Goal: Book appointment/travel/reservation

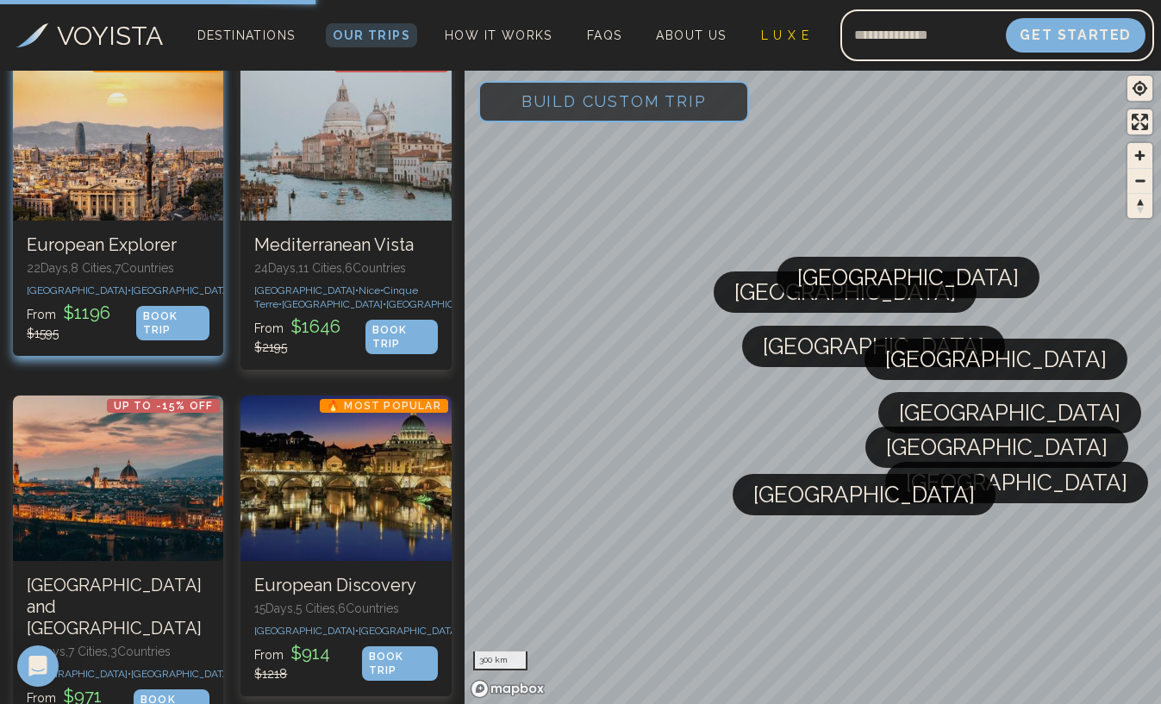
scroll to position [54, 0]
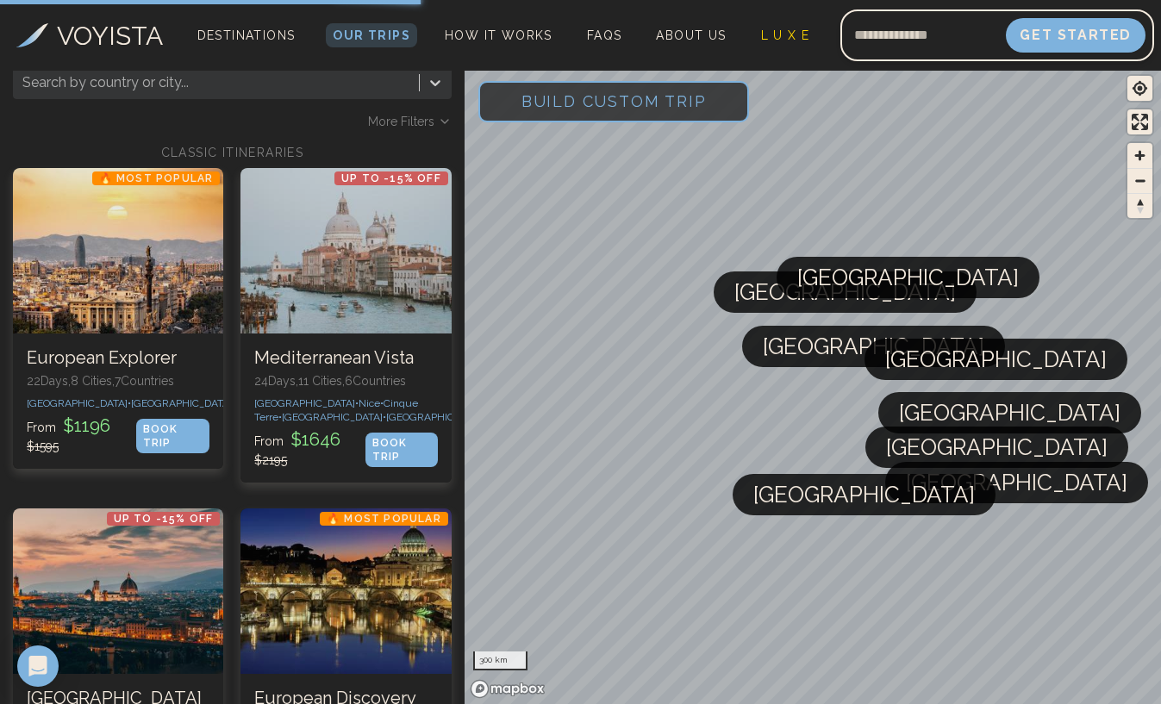
click at [578, 105] on span "Build Custom Trip" at bounding box center [614, 101] width 240 height 73
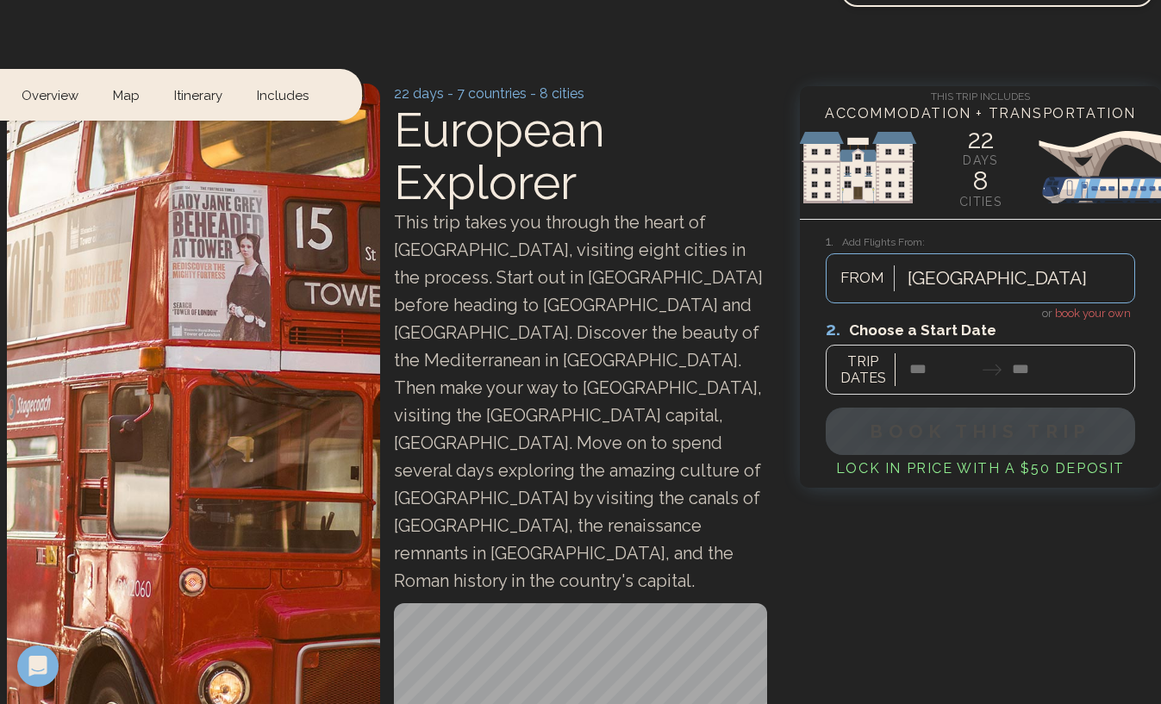
click at [946, 283] on div at bounding box center [997, 278] width 179 height 31
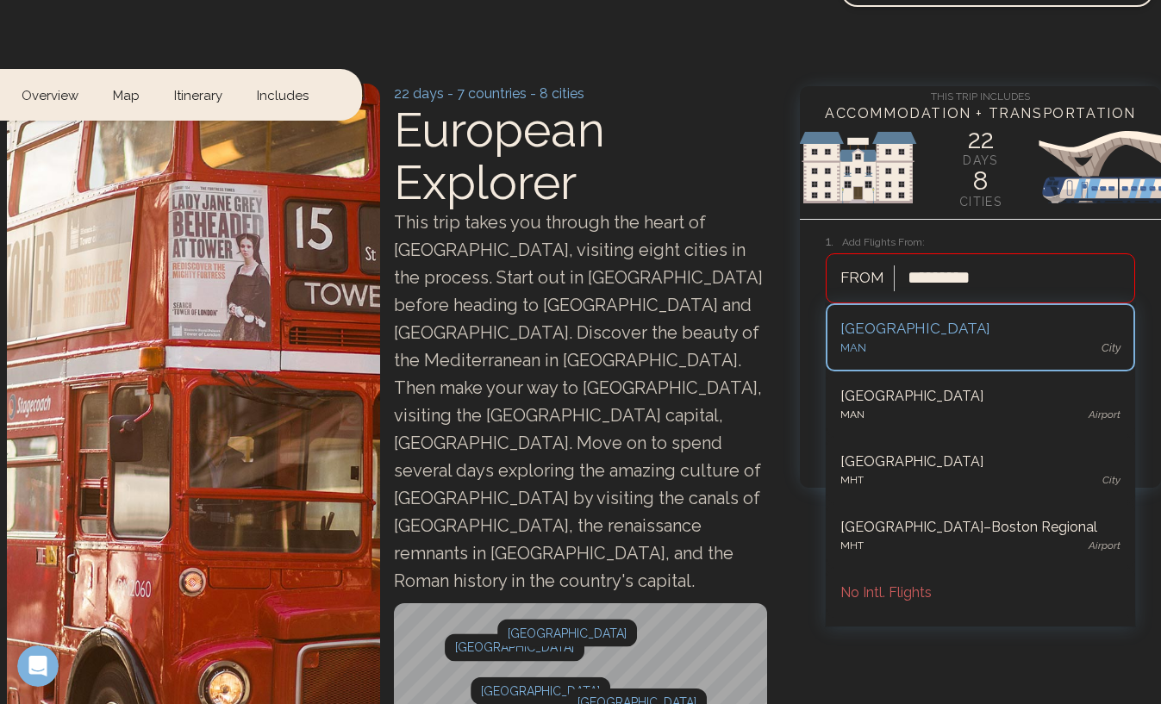
type input "**********"
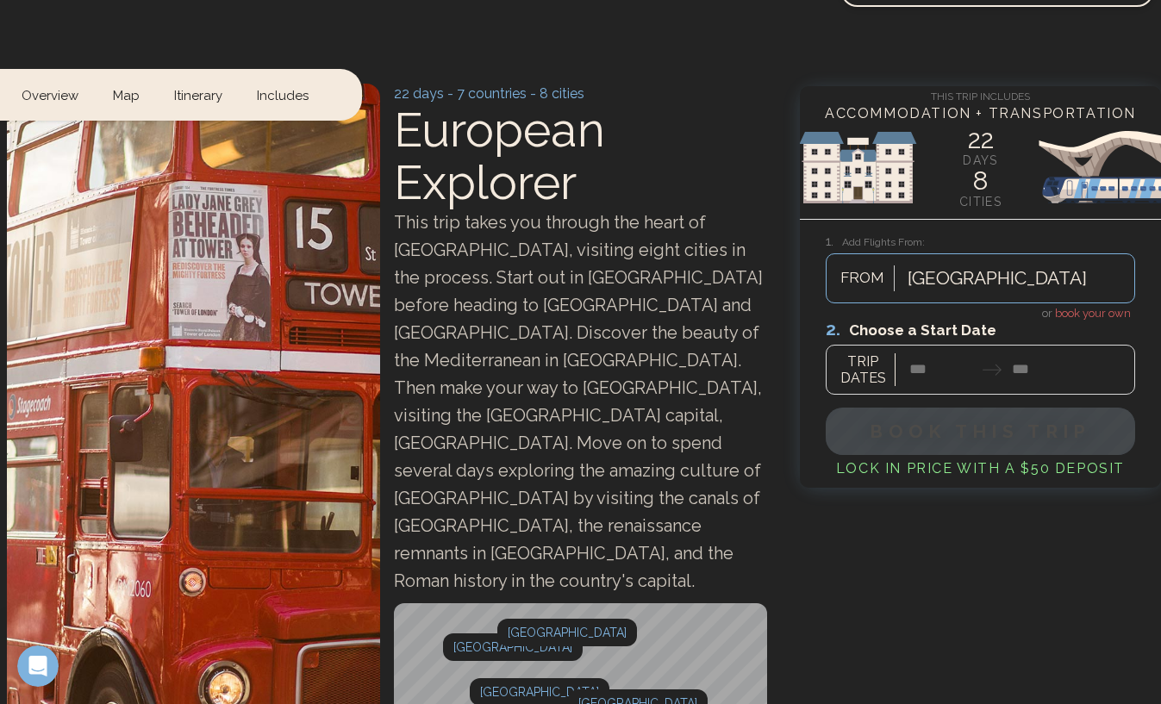
click at [871, 362] on div at bounding box center [980, 356] width 309 height 77
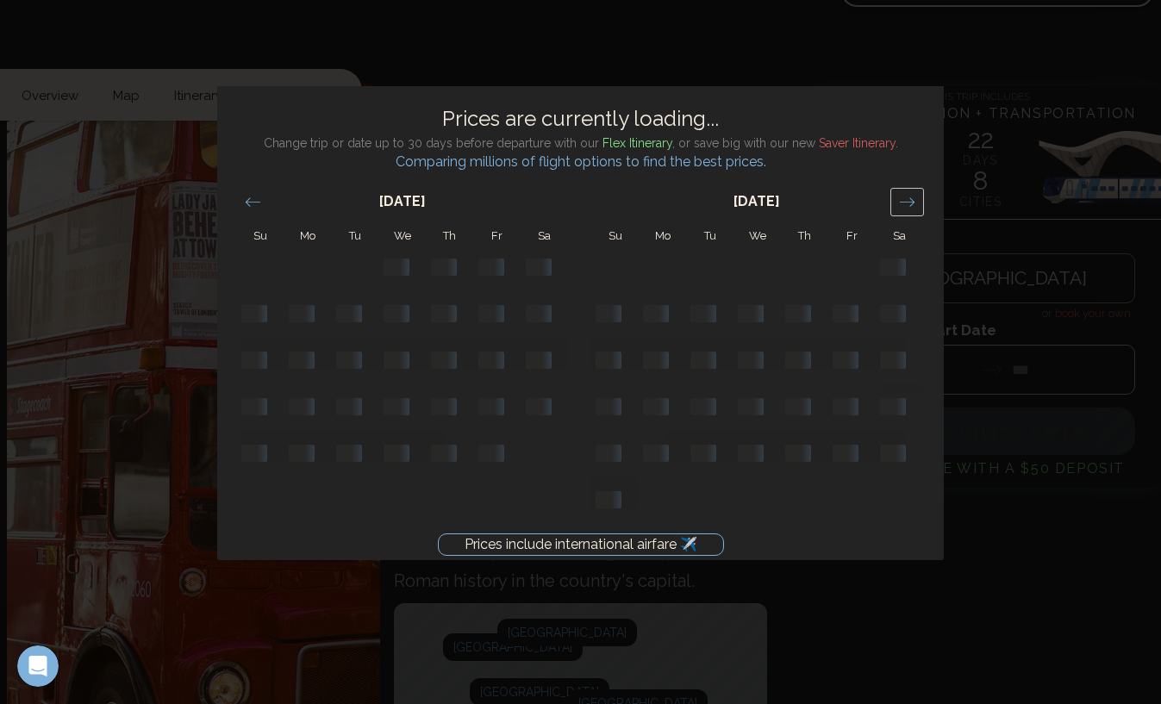
click at [905, 202] on icon "Move forward to switch to the next month." at bounding box center [907, 201] width 15 height 9
click at [908, 196] on icon "Move forward to switch to the next month." at bounding box center [907, 202] width 16 height 16
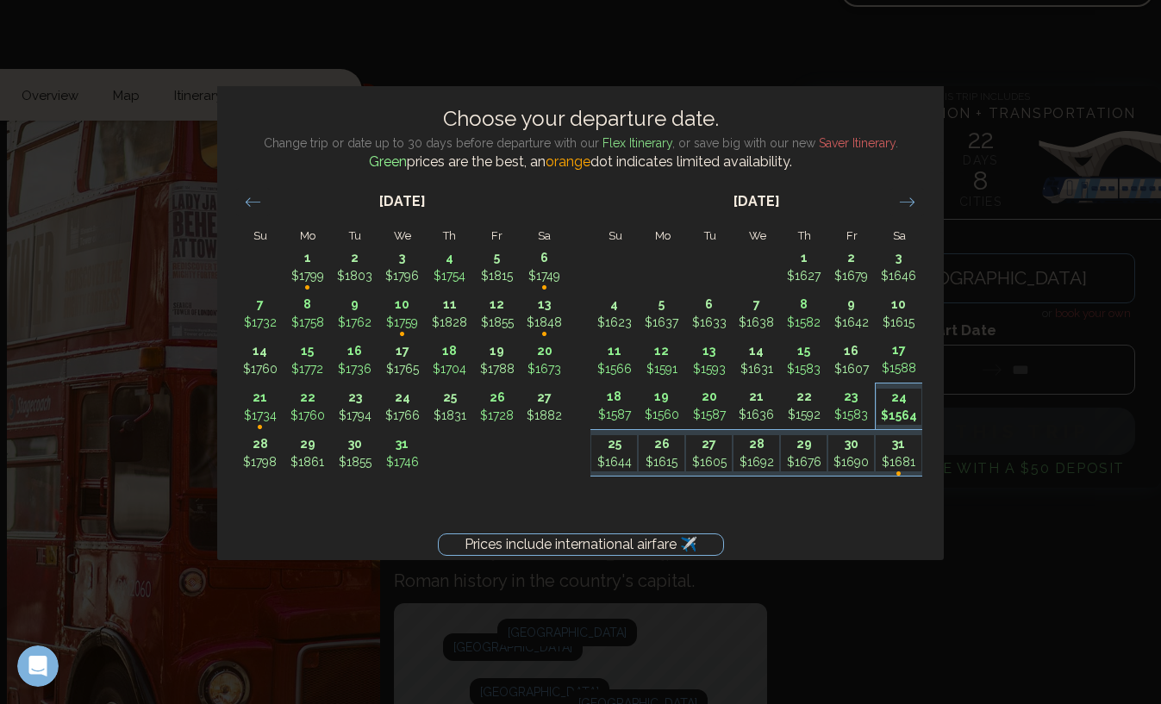
click at [896, 399] on p "24" at bounding box center [900, 398] width 46 height 18
type input "********"
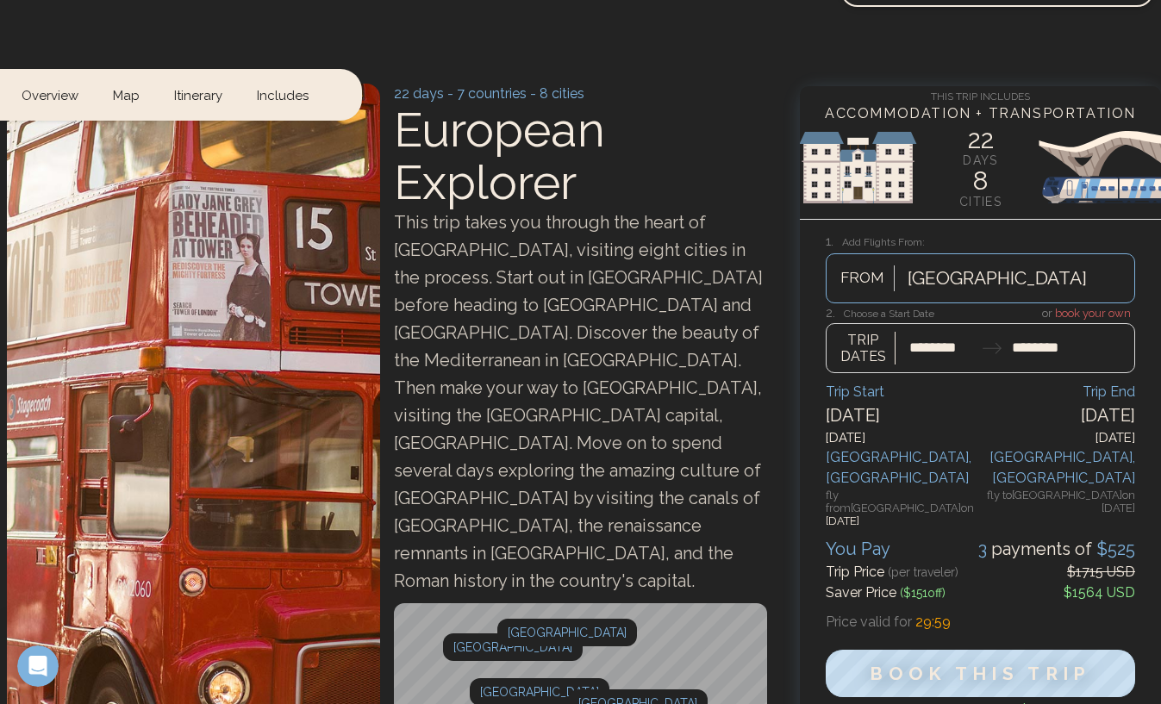
click at [1021, 344] on div at bounding box center [980, 339] width 309 height 68
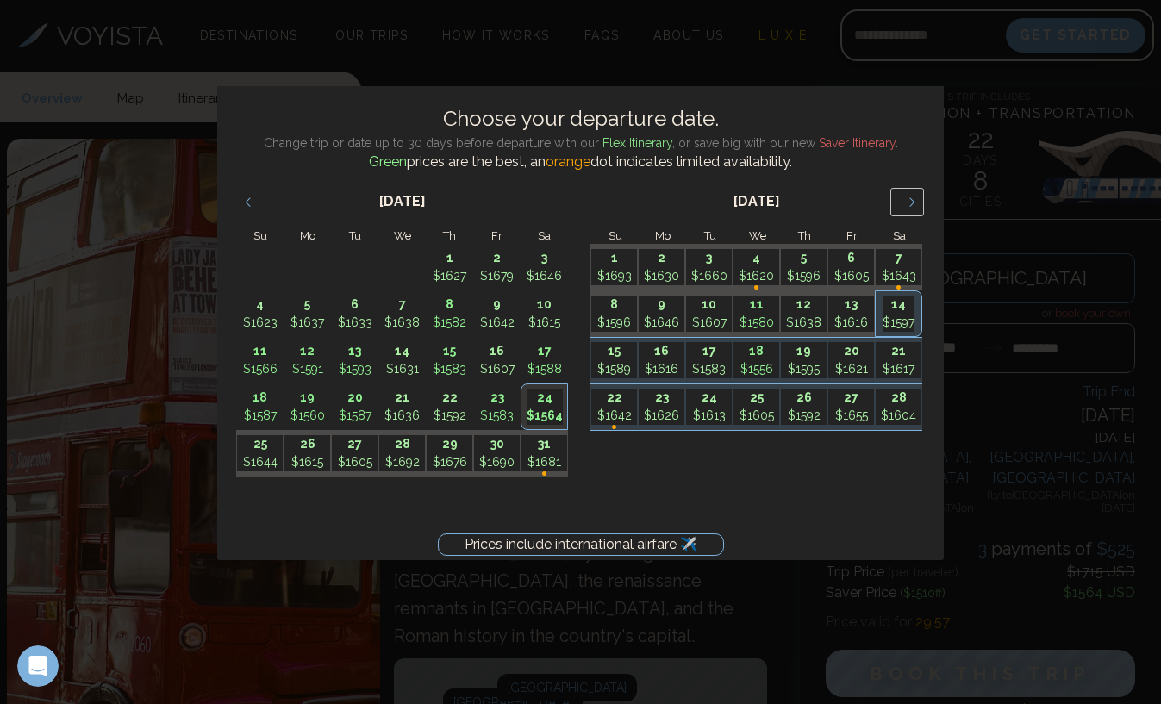
click at [915, 199] on div "Move forward to switch to the next month." at bounding box center [907, 202] width 34 height 28
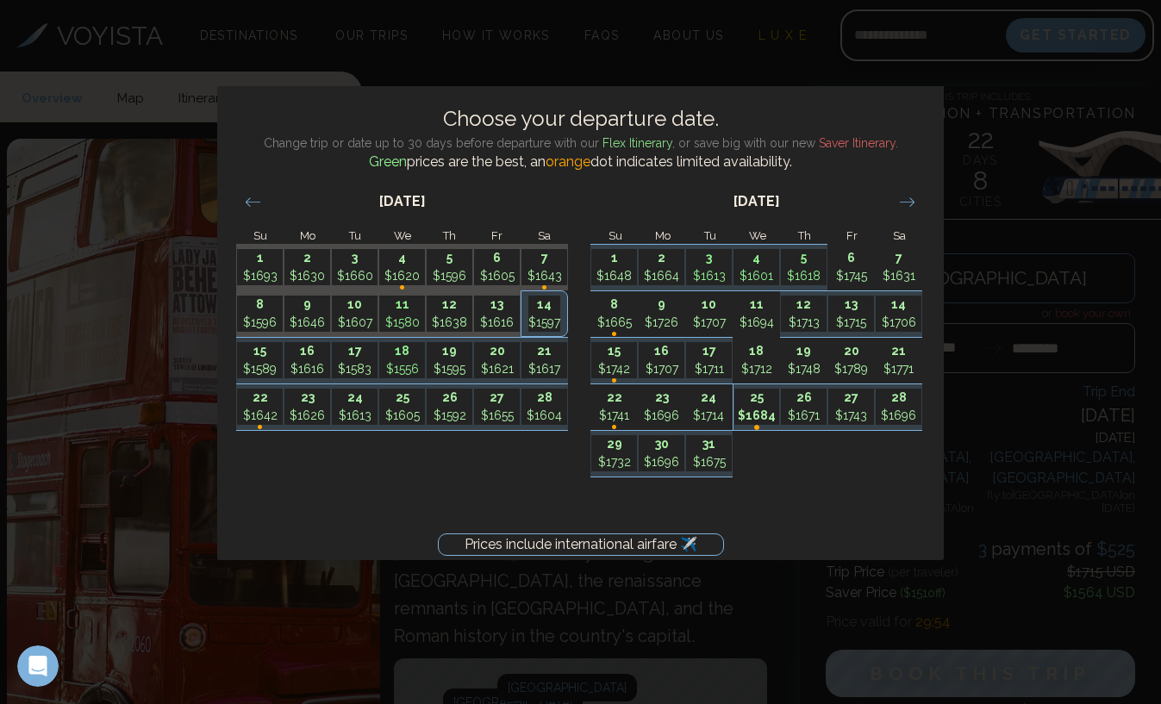
click at [759, 407] on p "$1684" at bounding box center [757, 416] width 46 height 18
type input "********"
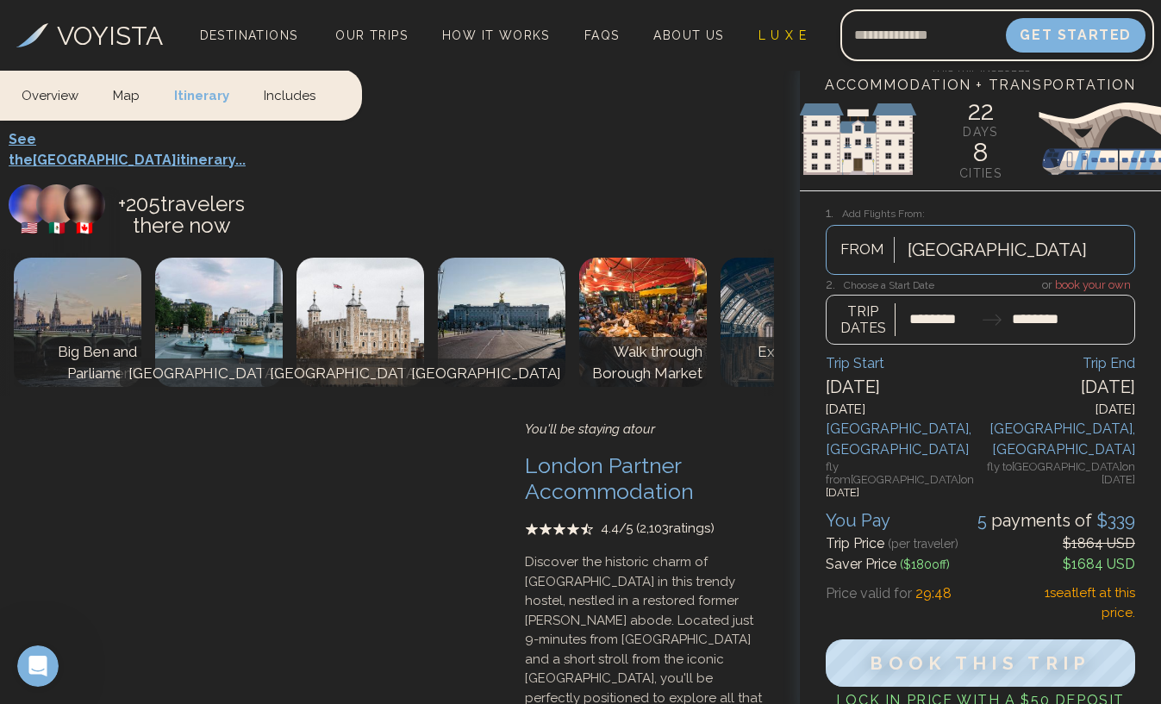
scroll to position [1404, 0]
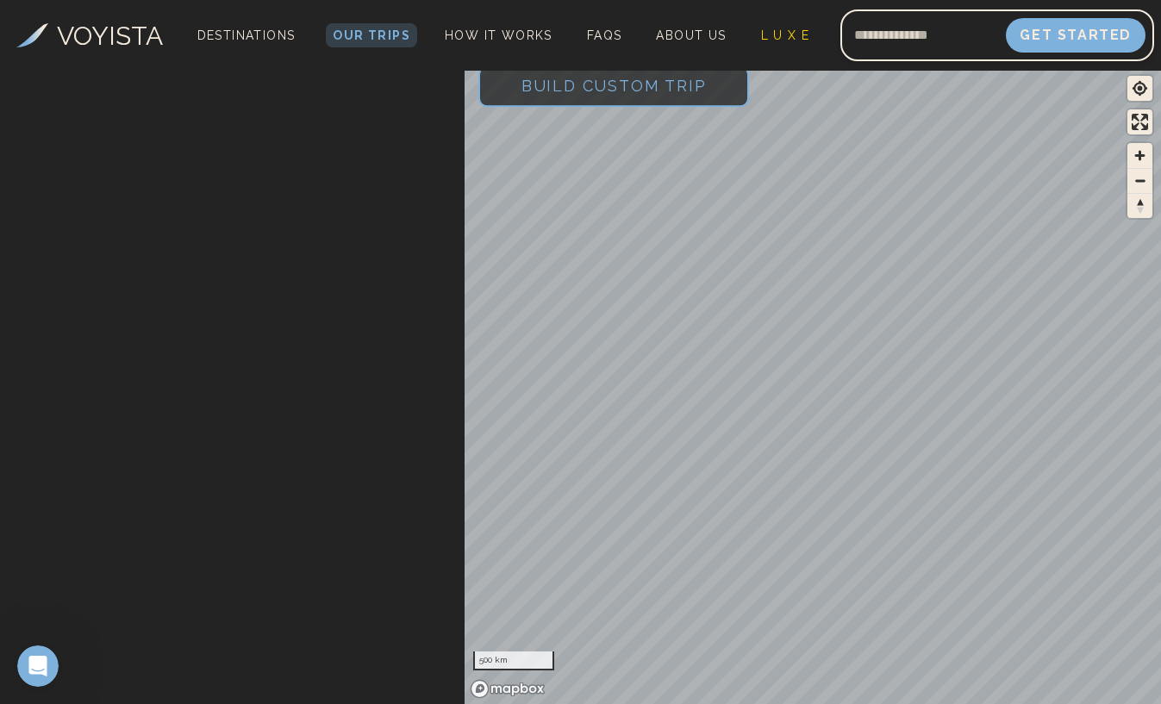
scroll to position [54, 0]
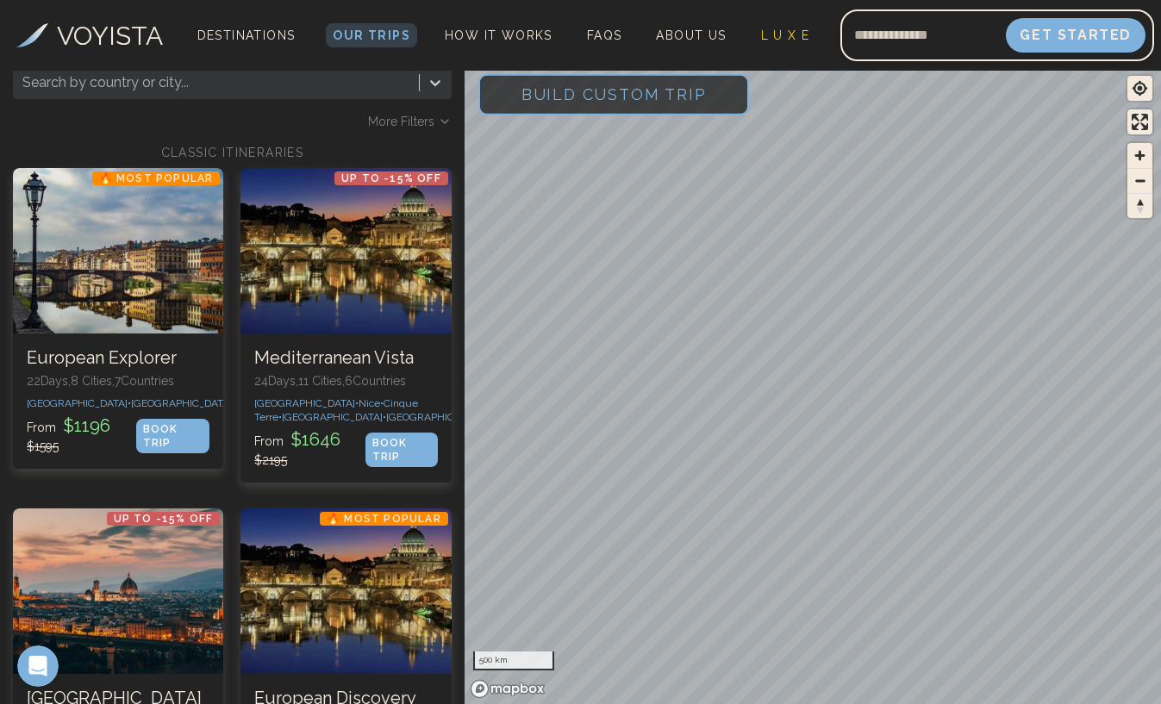
click at [654, 78] on span "Build Custom Trip" at bounding box center [614, 94] width 240 height 73
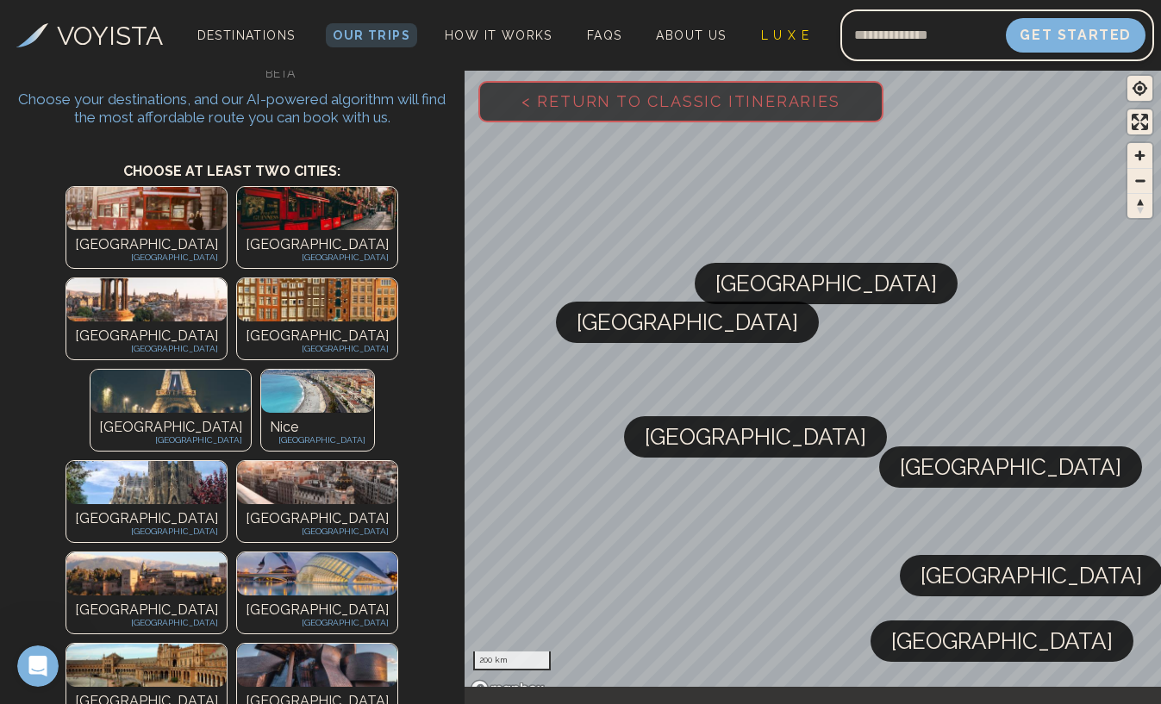
click at [749, 300] on span "[GEOGRAPHIC_DATA]" at bounding box center [826, 283] width 222 height 41
click at [91, 218] on img at bounding box center [146, 208] width 160 height 43
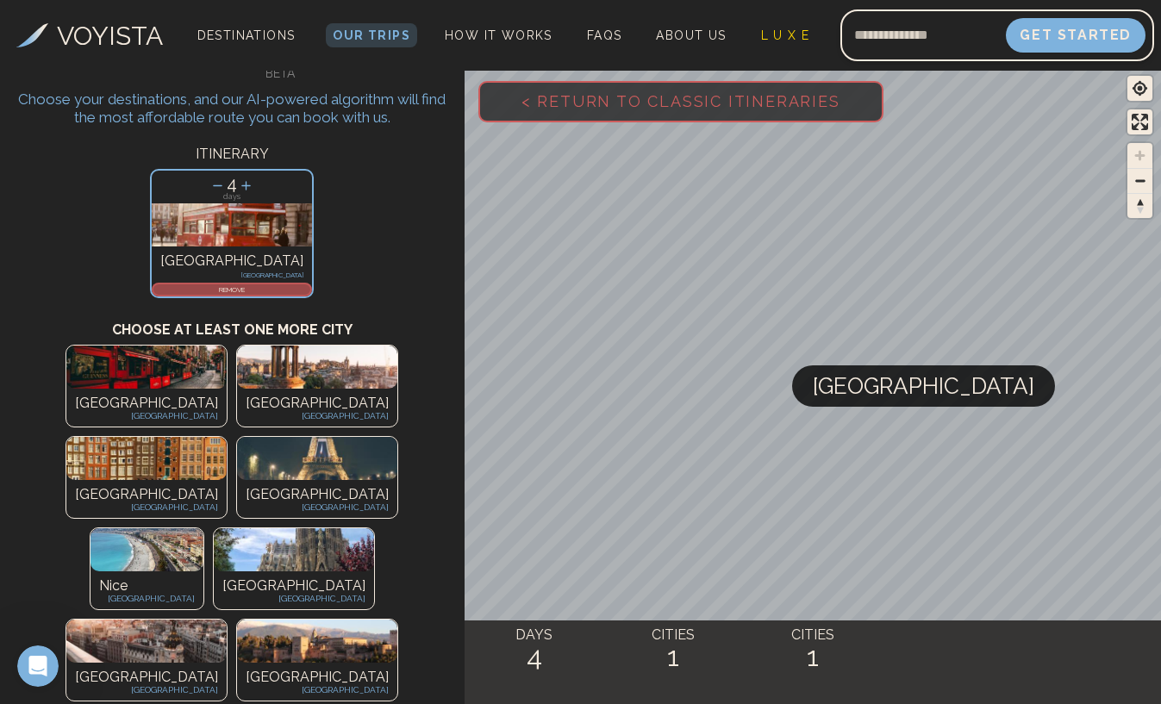
click at [218, 484] on p "[GEOGRAPHIC_DATA]" at bounding box center [146, 494] width 143 height 21
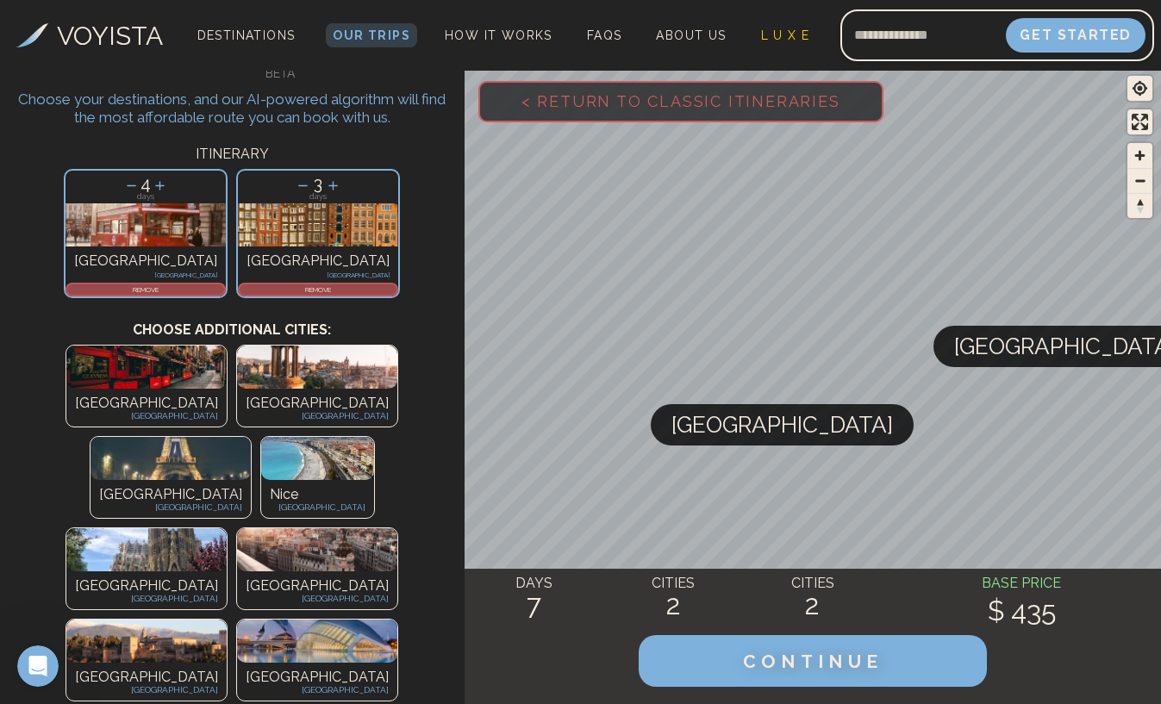
click at [205, 484] on p "[GEOGRAPHIC_DATA]" at bounding box center [170, 494] width 143 height 21
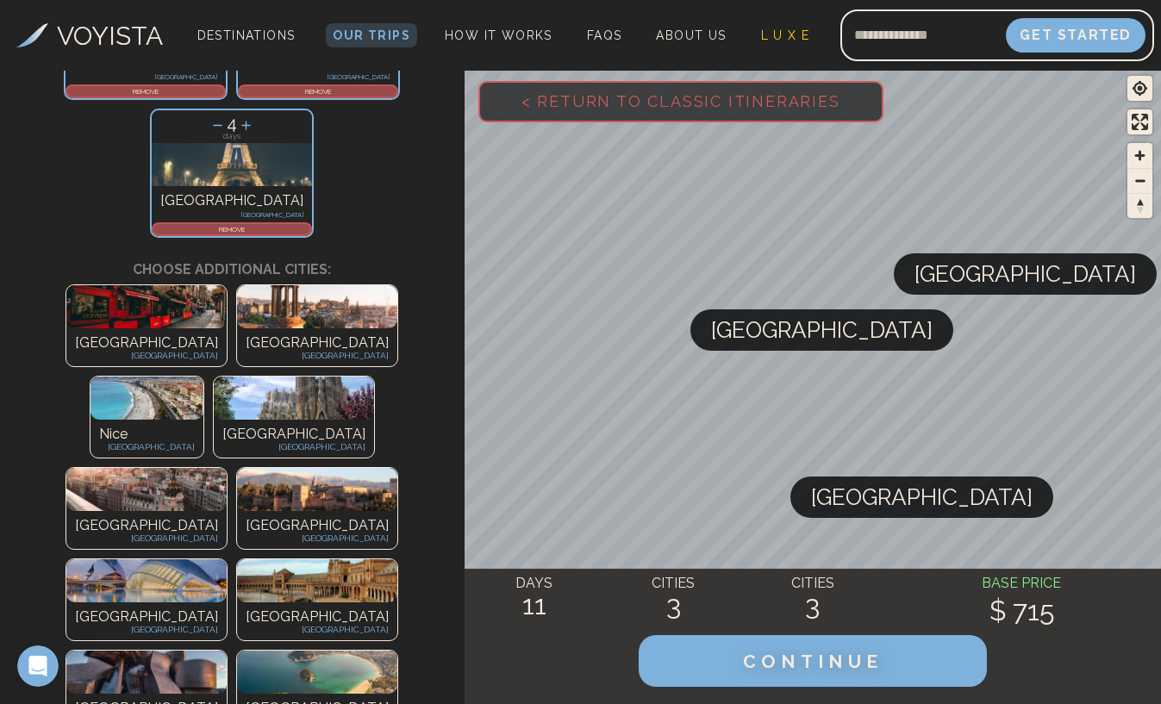
scroll to position [253, 0]
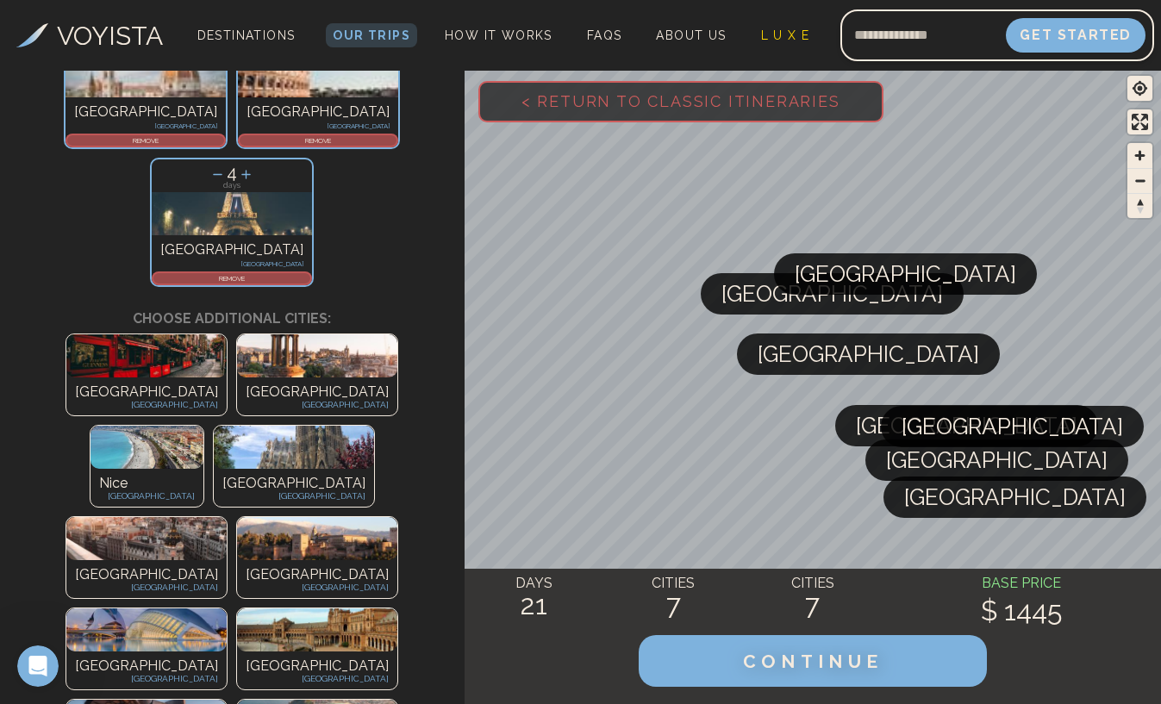
scroll to position [484, 0]
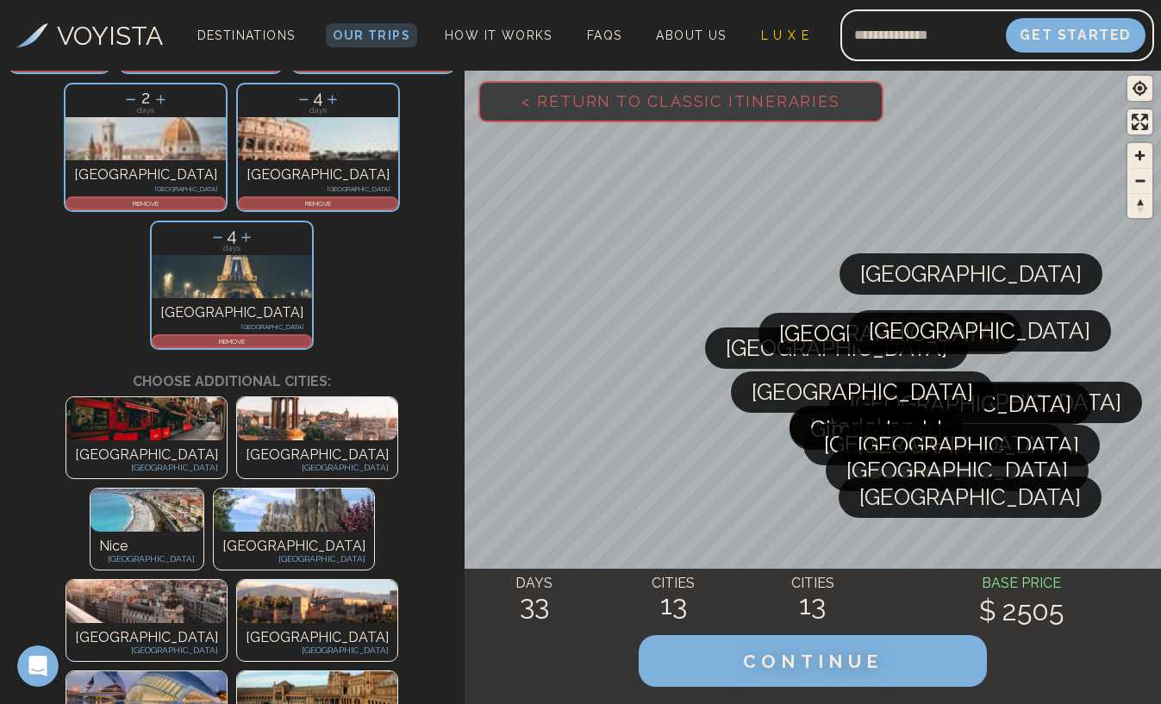
scroll to position [684, 0]
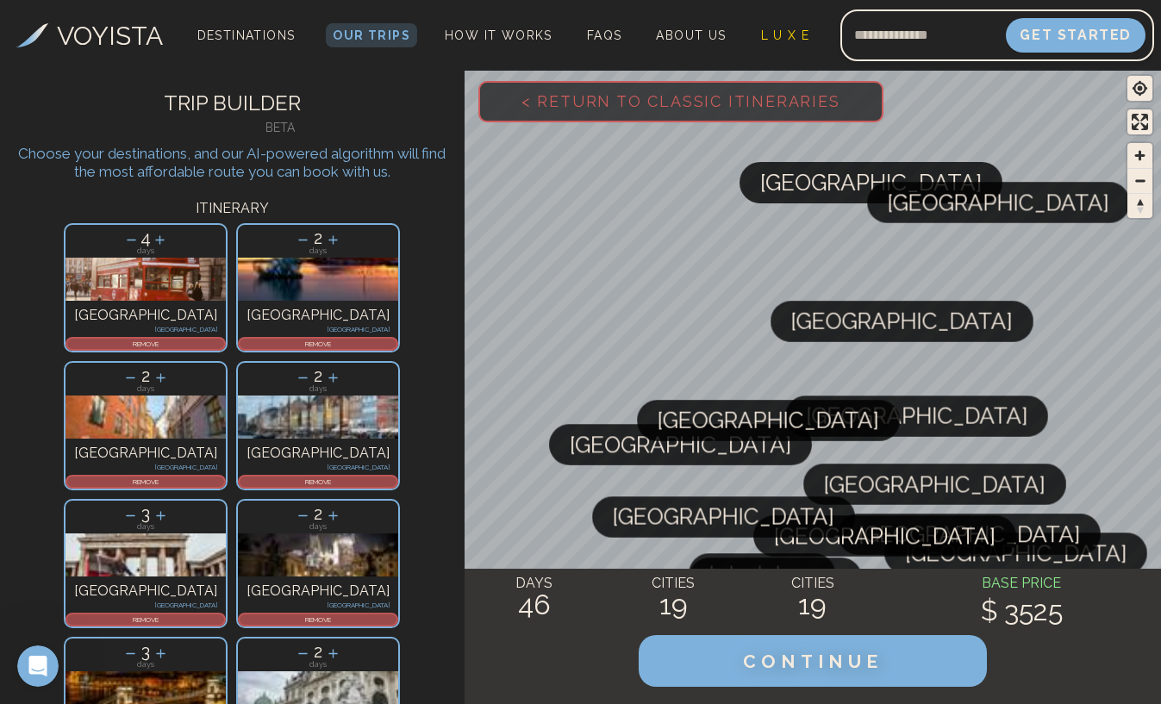
scroll to position [0, 0]
click at [128, 240] on icon at bounding box center [132, 240] width 9 height 1
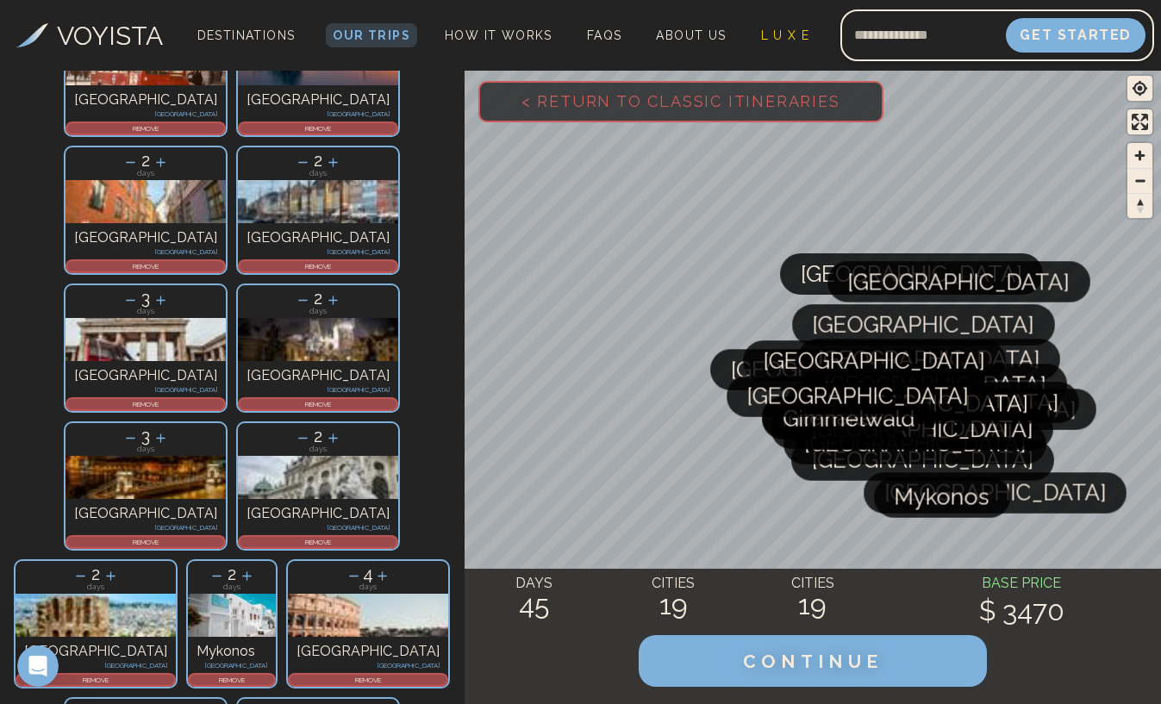
scroll to position [217, 0]
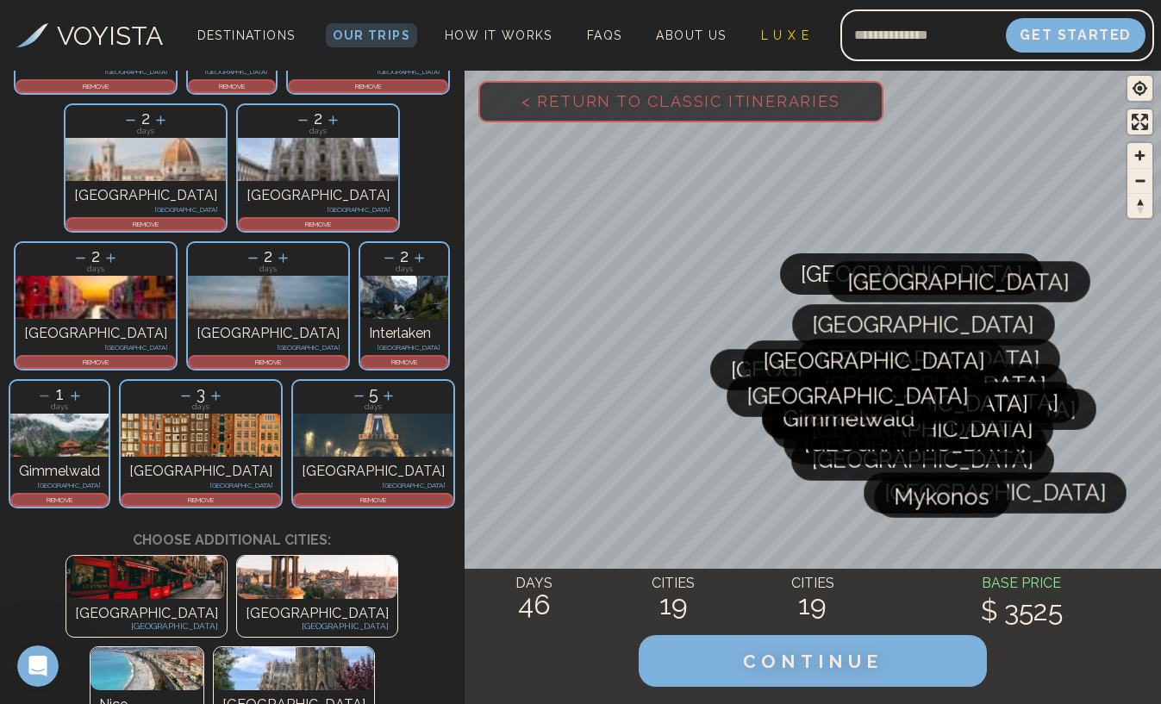
scroll to position [809, 0]
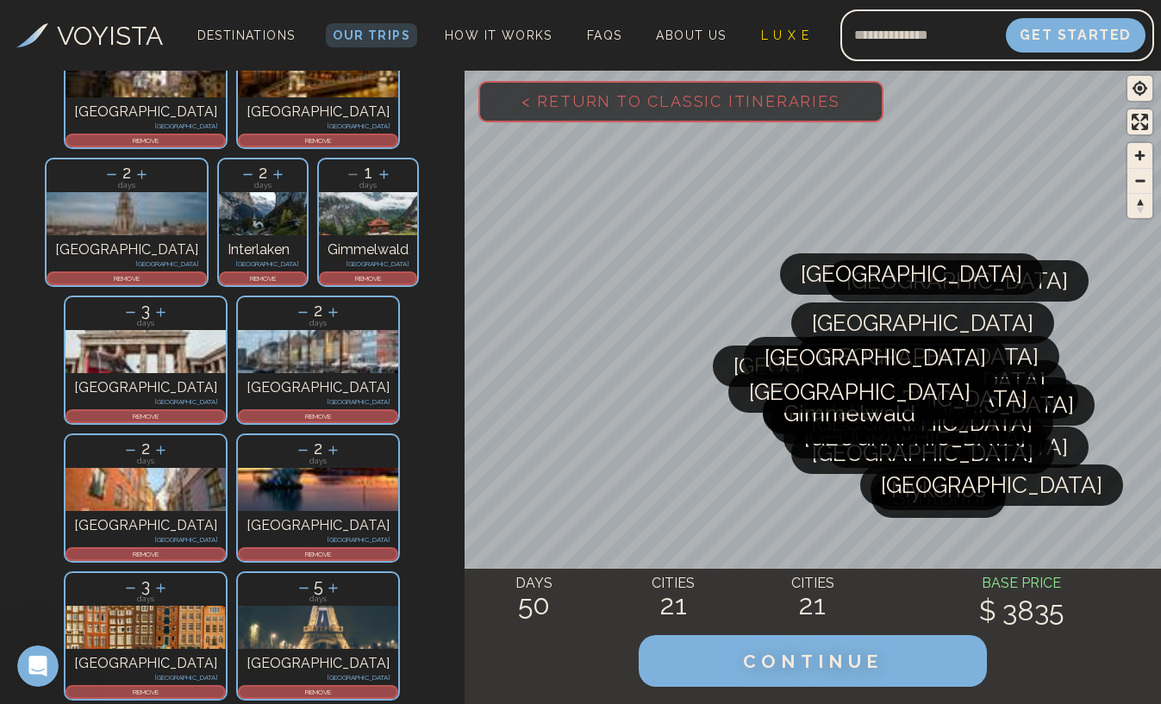
scroll to position [752, 0]
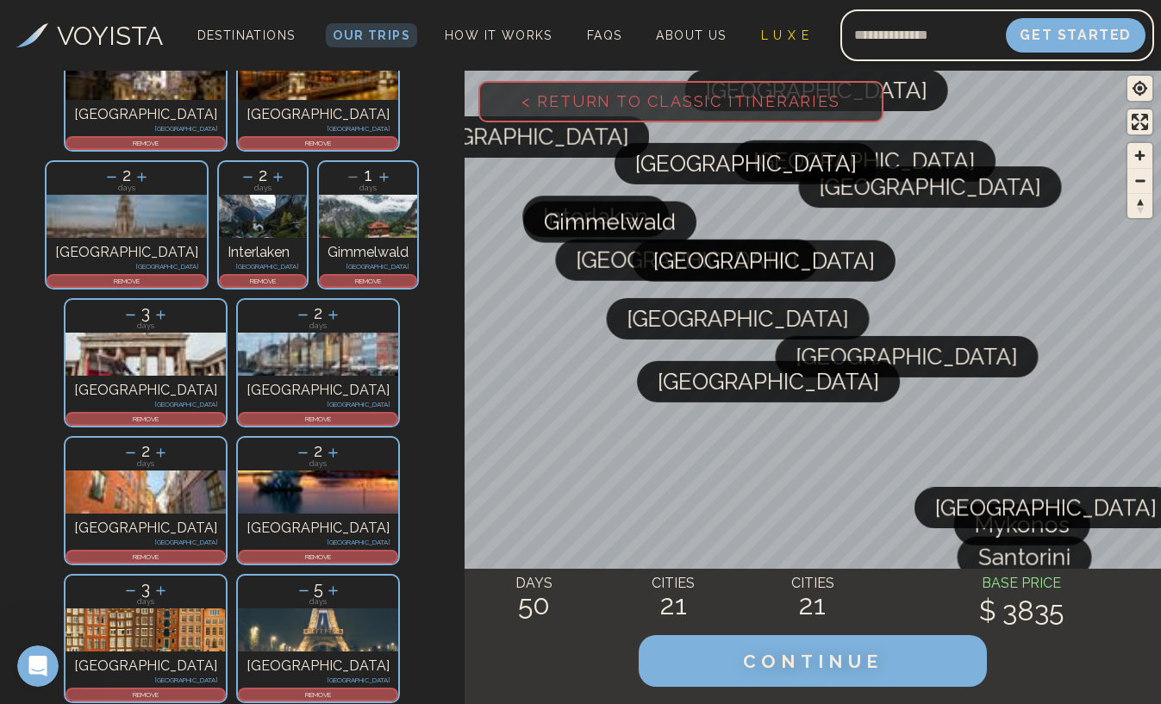
click at [635, 114] on div "[GEOGRAPHIC_DATA] [GEOGRAPHIC_DATA] [GEOGRAPHIC_DATA] [GEOGRAPHIC_DATA] [GEOGRA…" at bounding box center [813, 385] width 696 height 637
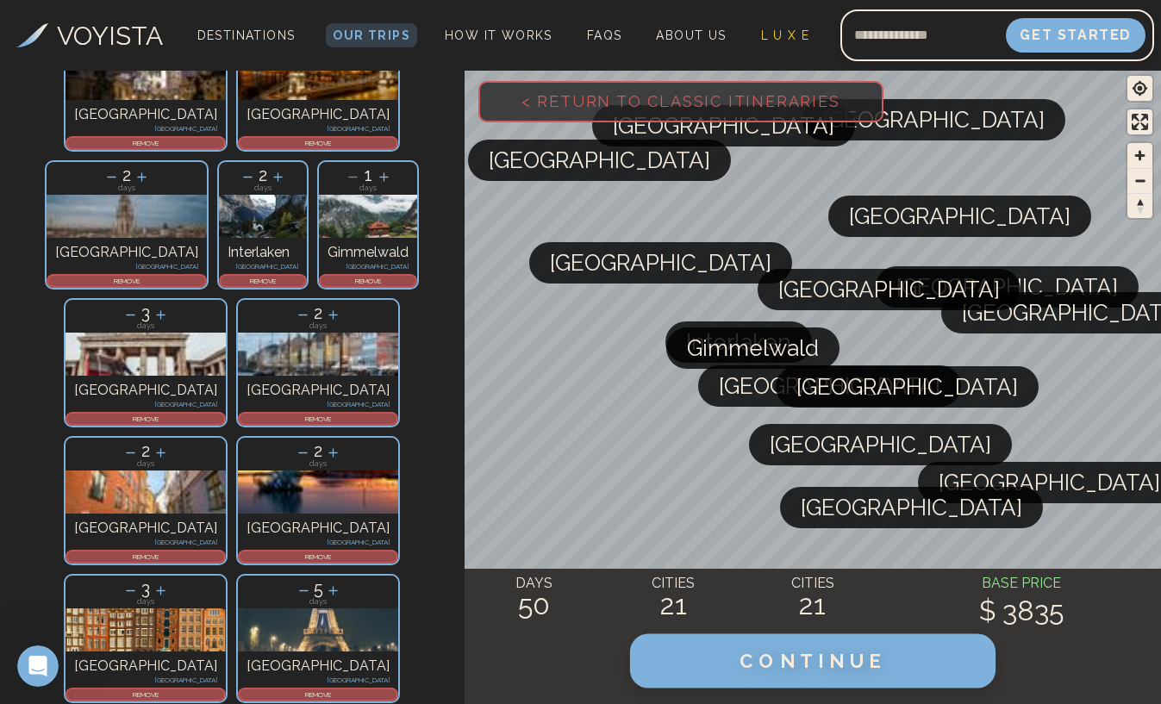
click at [756, 679] on button "CONTINUE" at bounding box center [812, 661] width 365 height 54
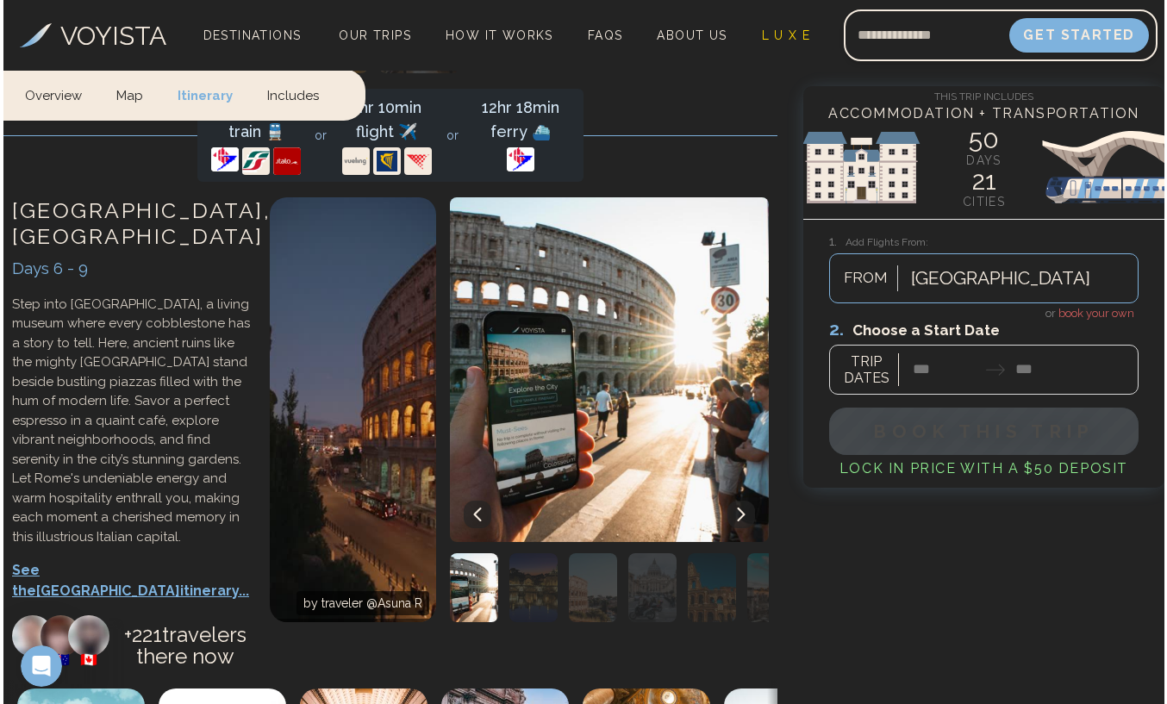
scroll to position [4681, 0]
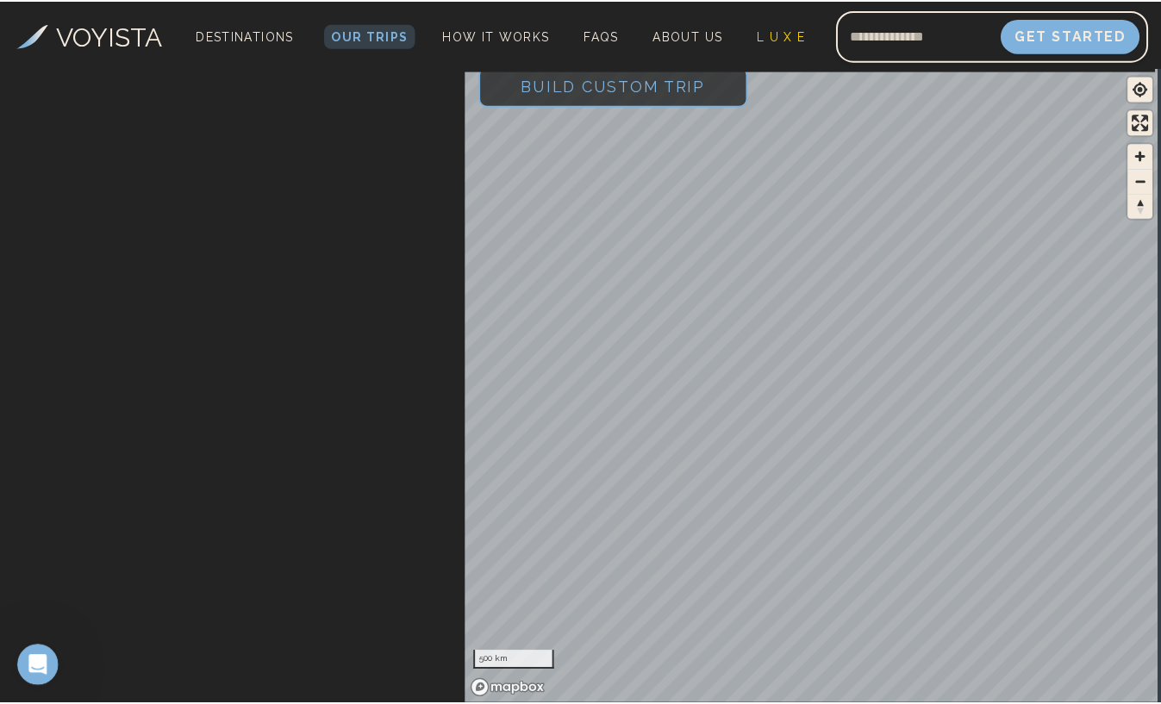
scroll to position [752, 0]
